Goal: Find specific fact: Find specific fact

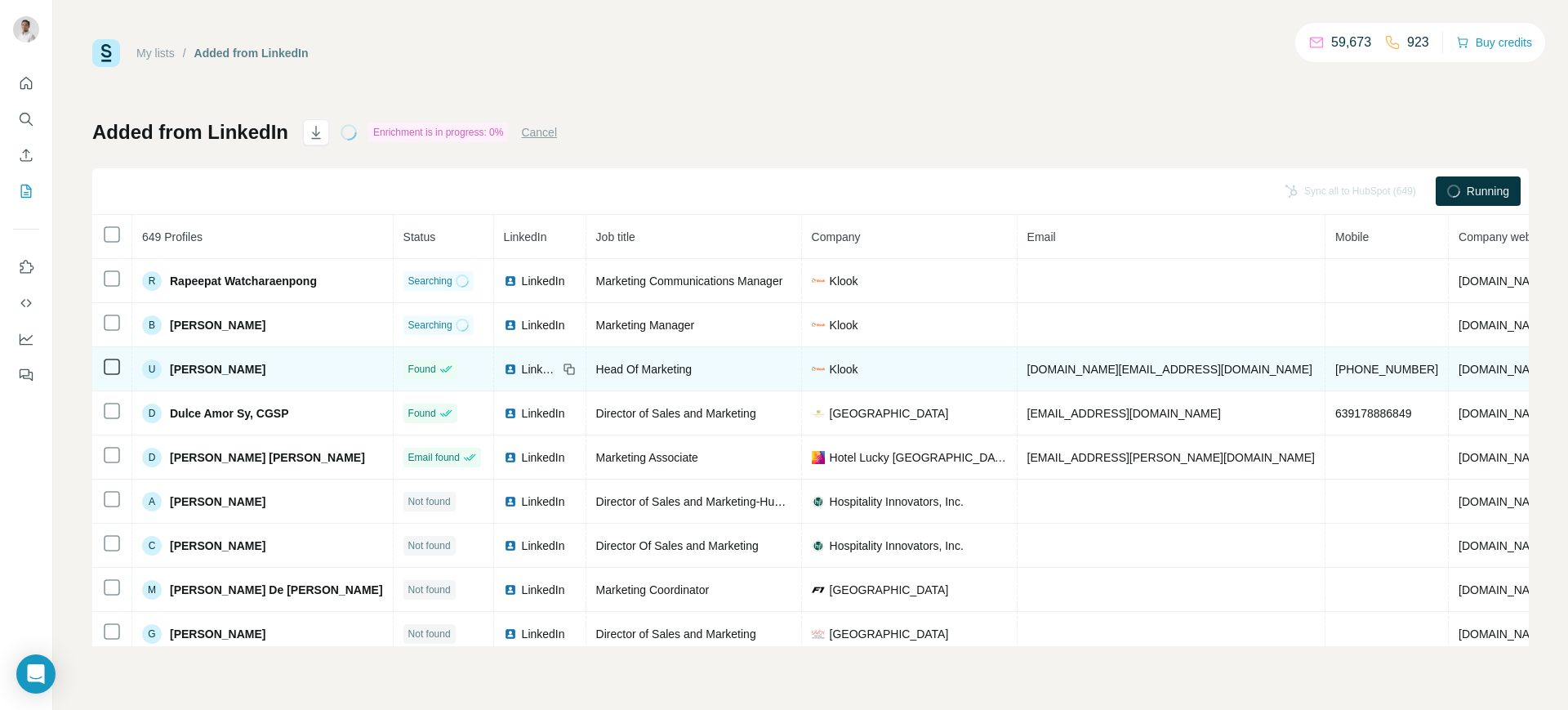
click at [1027, 367] on span "ulla.sy@klook.com" at bounding box center [1170, 370] width 285 height 13
copy span "ulla.sy@klook.com"
